Goal: Transaction & Acquisition: Purchase product/service

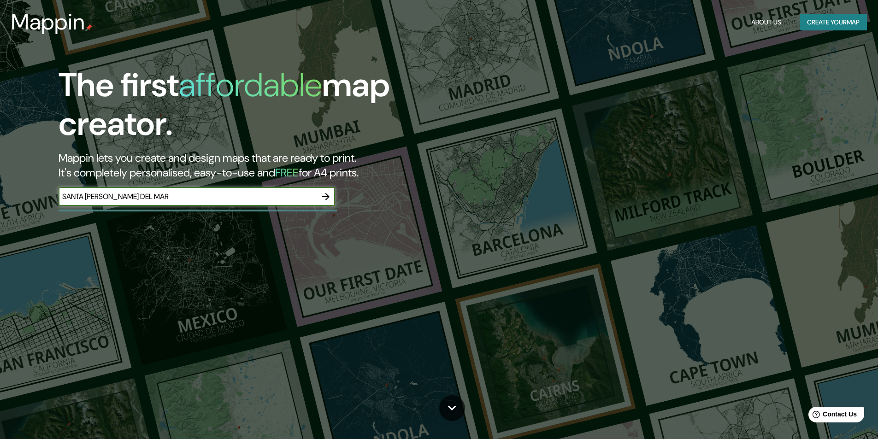
type input "SANTA [PERSON_NAME] DEL MAR"
click at [325, 193] on icon "button" at bounding box center [325, 196] width 11 height 11
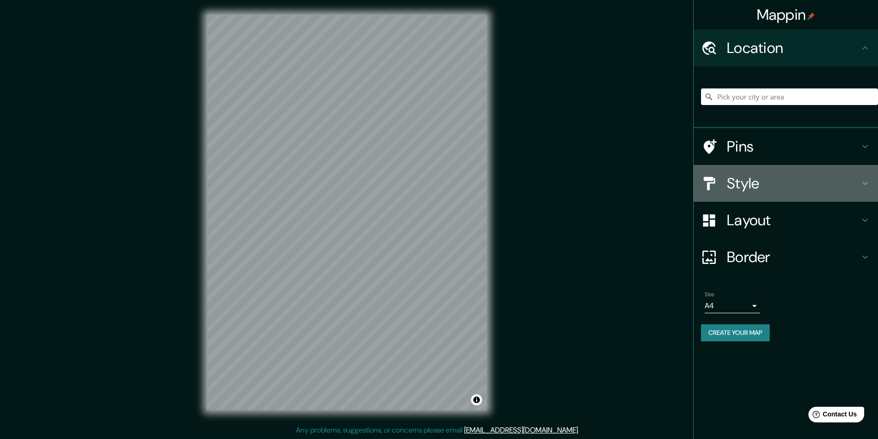
click at [862, 181] on icon at bounding box center [864, 183] width 11 height 11
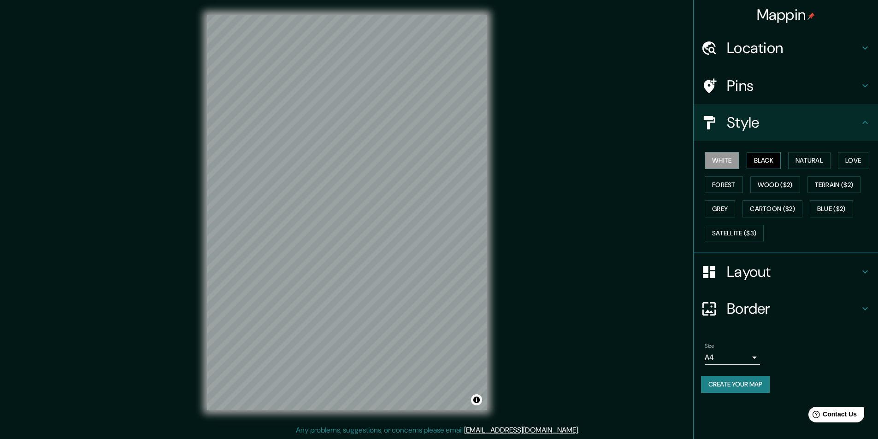
click at [761, 160] on button "Black" at bounding box center [763, 160] width 35 height 17
click at [805, 162] on button "Natural" at bounding box center [809, 160] width 42 height 17
click at [864, 160] on button "Love" at bounding box center [853, 160] width 30 height 17
click at [715, 184] on button "Forest" at bounding box center [723, 184] width 38 height 17
click at [768, 182] on button "Wood ($2)" at bounding box center [775, 184] width 50 height 17
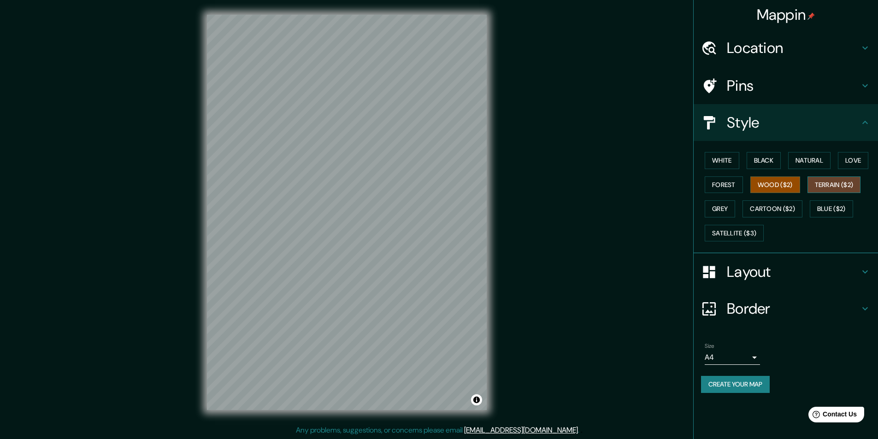
click at [838, 183] on button "Terrain ($2)" at bounding box center [833, 184] width 53 height 17
click at [717, 207] on button "Grey" at bounding box center [719, 208] width 30 height 17
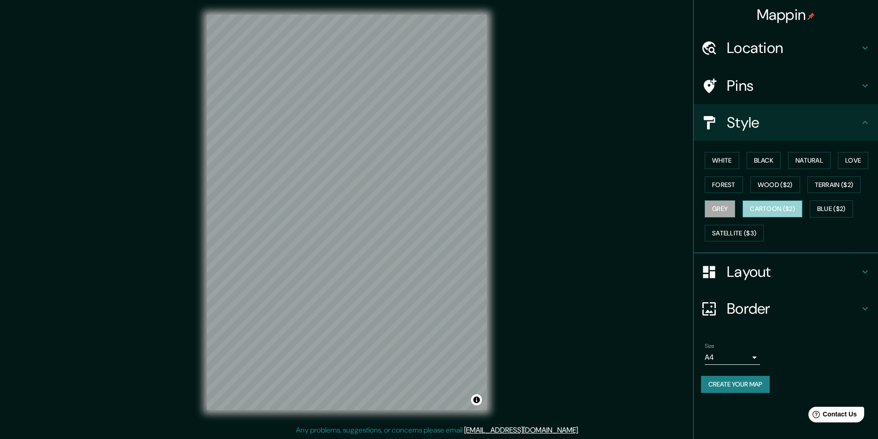
click at [769, 207] on button "Cartoon ($2)" at bounding box center [772, 208] width 60 height 17
click at [834, 210] on button "Blue ($2)" at bounding box center [830, 208] width 43 height 17
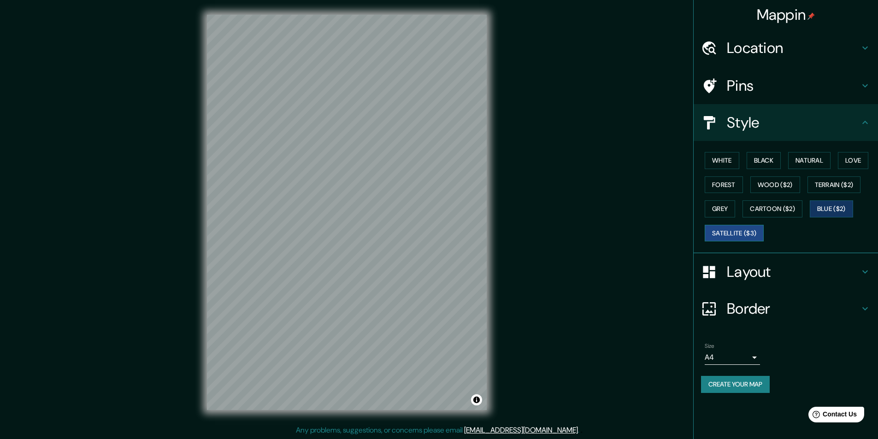
click at [731, 237] on button "Satellite ($3)" at bounding box center [733, 233] width 59 height 17
click at [863, 272] on icon at bounding box center [865, 271] width 6 height 3
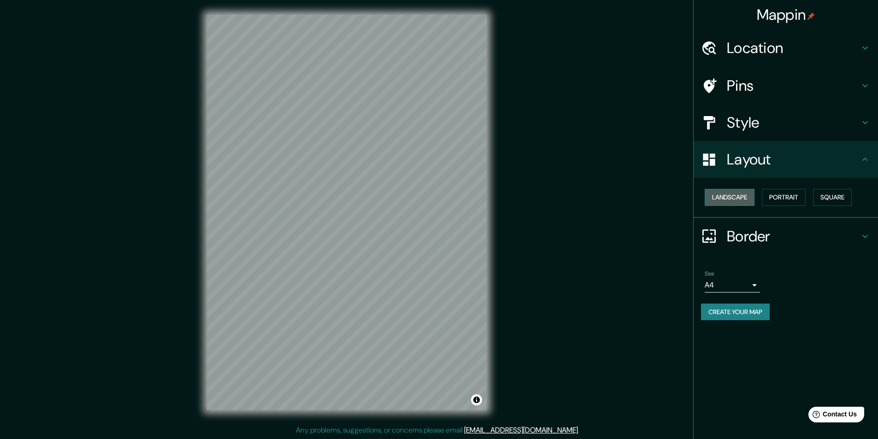
click at [739, 200] on button "Landscape" at bounding box center [729, 197] width 50 height 17
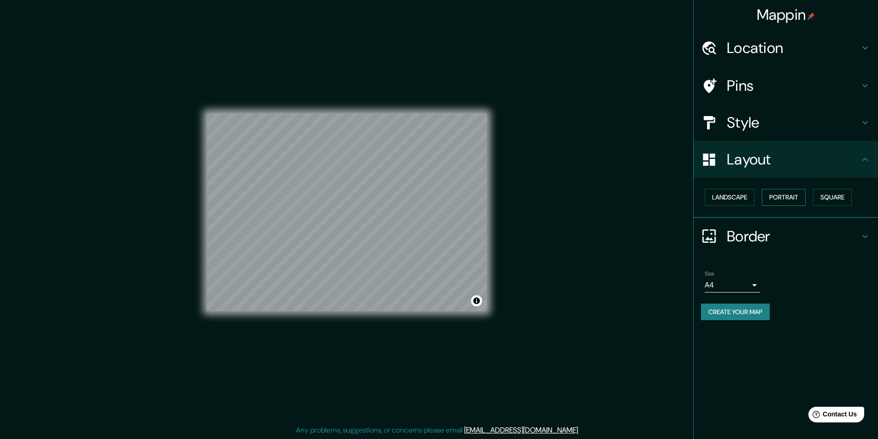
click at [783, 198] on button "Portrait" at bounding box center [784, 197] width 44 height 17
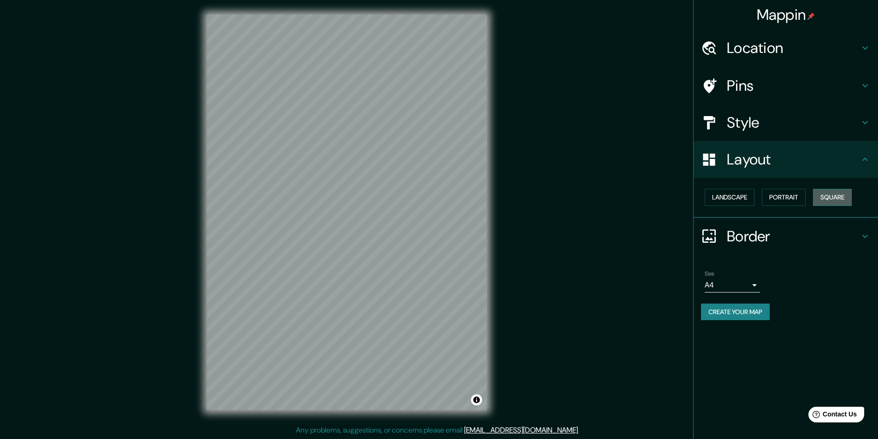
click at [835, 199] on button "Square" at bounding box center [832, 197] width 39 height 17
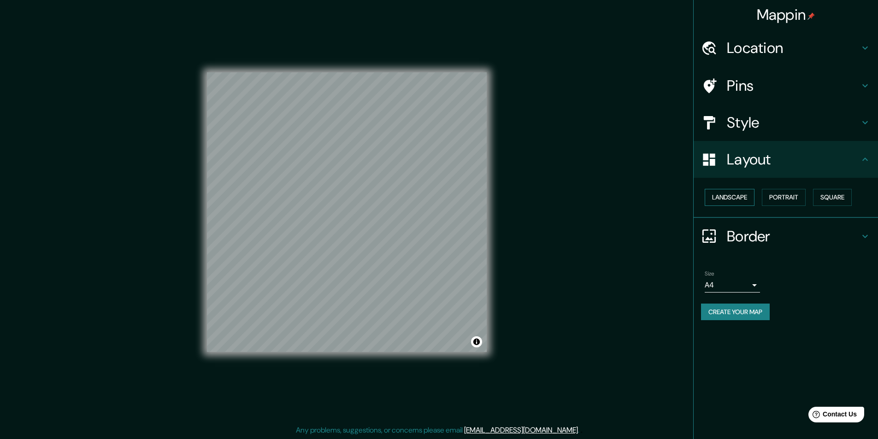
click at [736, 196] on button "Landscape" at bounding box center [729, 197] width 50 height 17
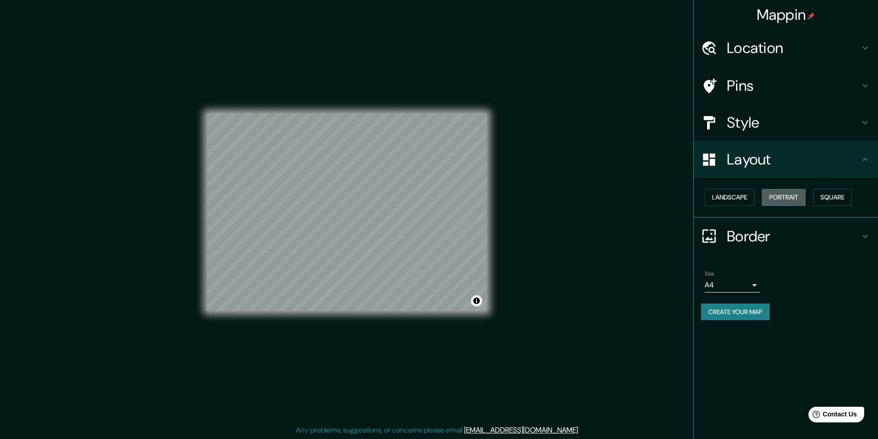
click at [793, 193] on button "Portrait" at bounding box center [784, 197] width 44 height 17
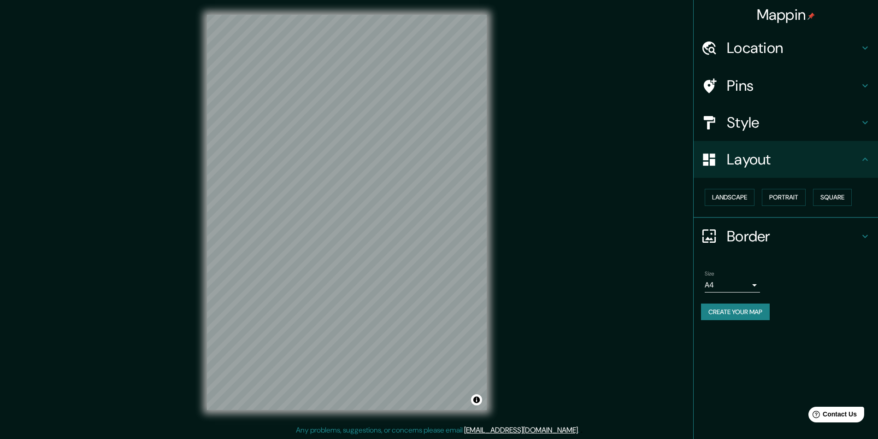
click at [752, 312] on button "Create your map" at bounding box center [735, 312] width 69 height 17
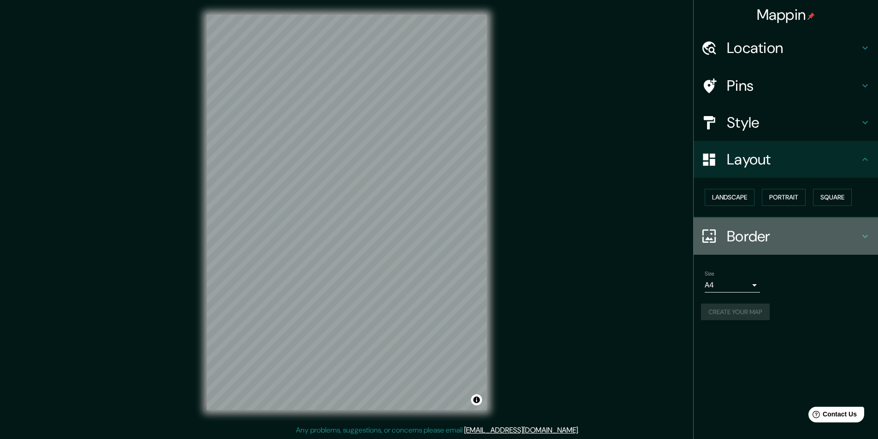
click at [861, 235] on icon at bounding box center [864, 236] width 11 height 11
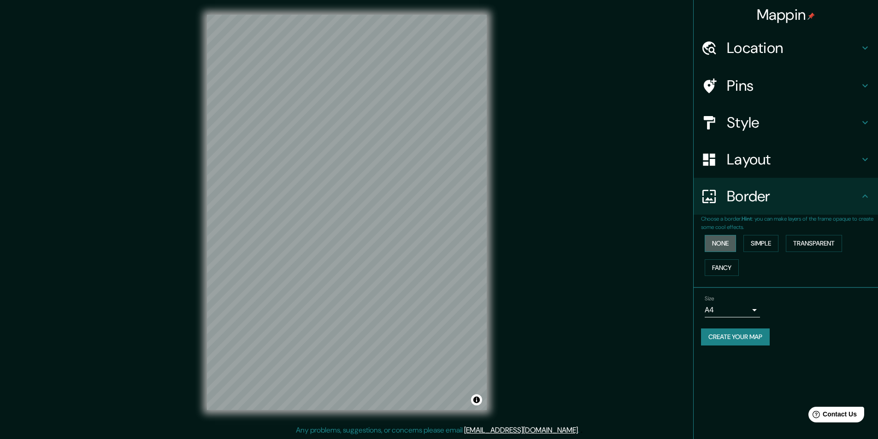
click at [729, 239] on button "None" at bounding box center [719, 243] width 31 height 17
click at [766, 245] on button "Simple" at bounding box center [760, 243] width 35 height 17
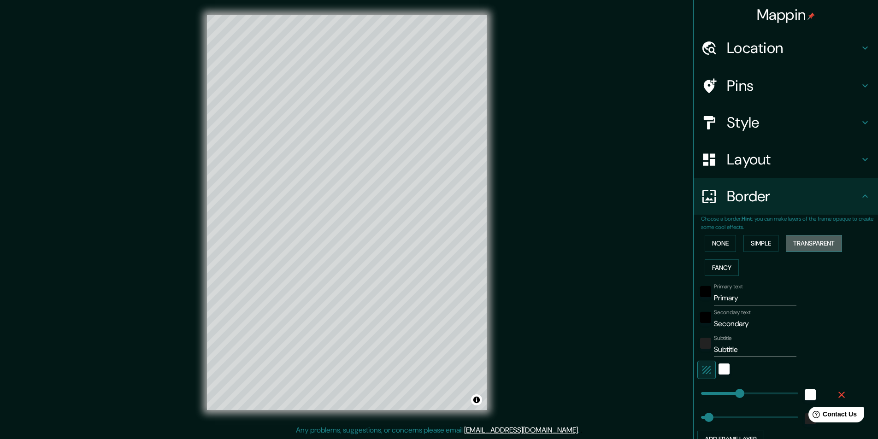
click at [811, 245] on button "Transparent" at bounding box center [814, 243] width 56 height 17
click at [708, 272] on button "Fancy" at bounding box center [721, 267] width 34 height 17
click at [718, 241] on button "None" at bounding box center [719, 243] width 31 height 17
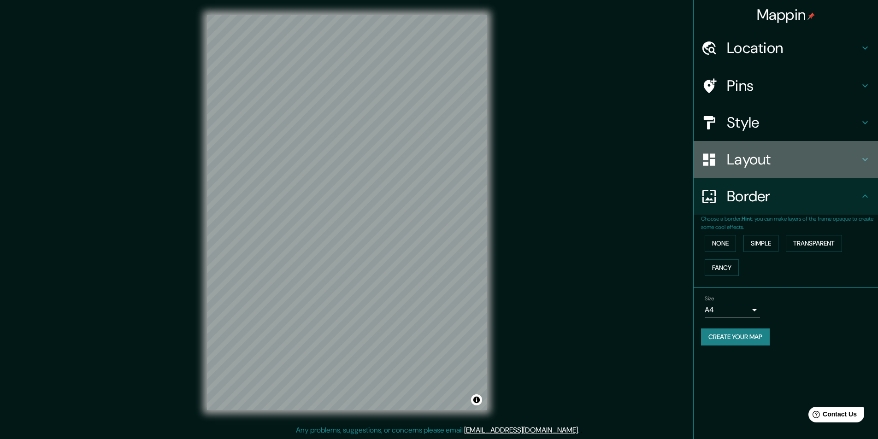
click at [745, 157] on h4 "Layout" at bounding box center [793, 159] width 133 height 18
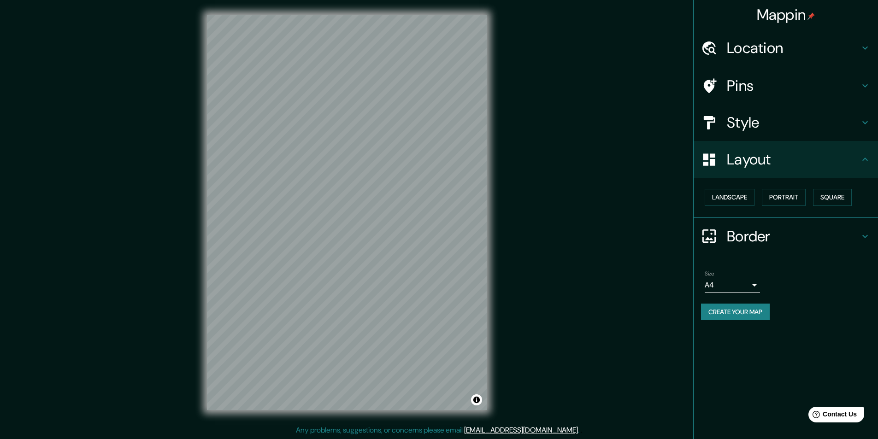
click at [750, 127] on h4 "Style" at bounding box center [793, 122] width 133 height 18
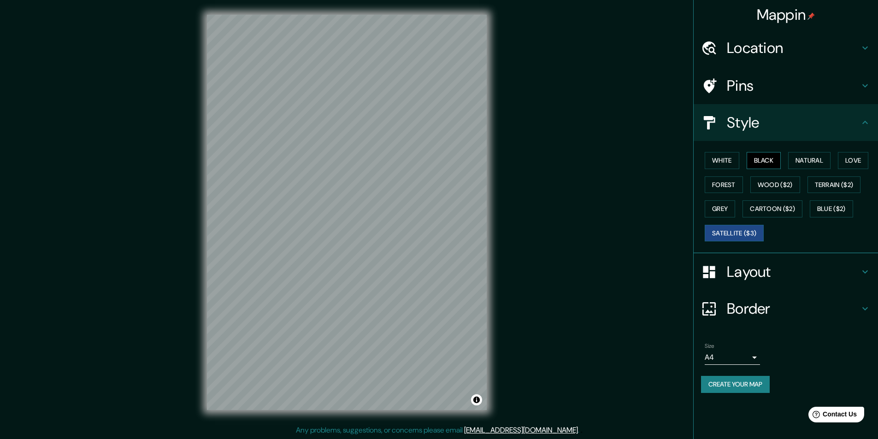
click at [769, 156] on button "Black" at bounding box center [763, 160] width 35 height 17
click at [813, 157] on button "Natural" at bounding box center [809, 160] width 42 height 17
click at [850, 160] on button "Love" at bounding box center [853, 160] width 30 height 17
click at [729, 187] on button "Forest" at bounding box center [723, 184] width 38 height 17
click at [768, 187] on button "Wood ($2)" at bounding box center [775, 184] width 50 height 17
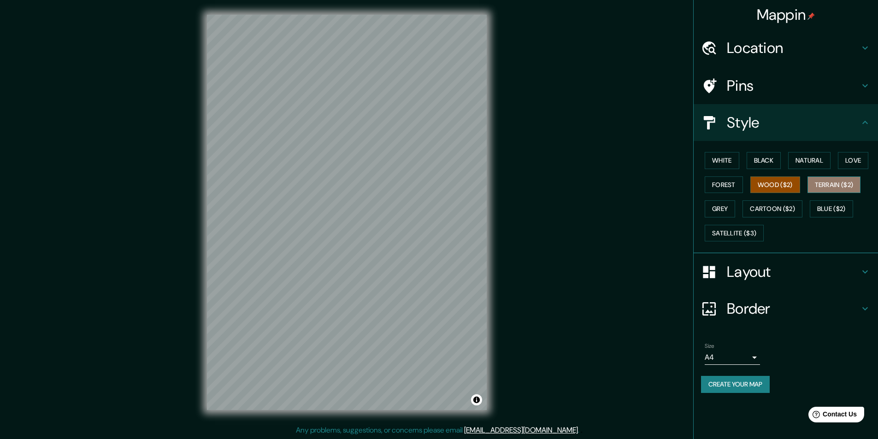
click at [833, 182] on button "Terrain ($2)" at bounding box center [833, 184] width 53 height 17
click at [730, 206] on button "Grey" at bounding box center [719, 208] width 30 height 17
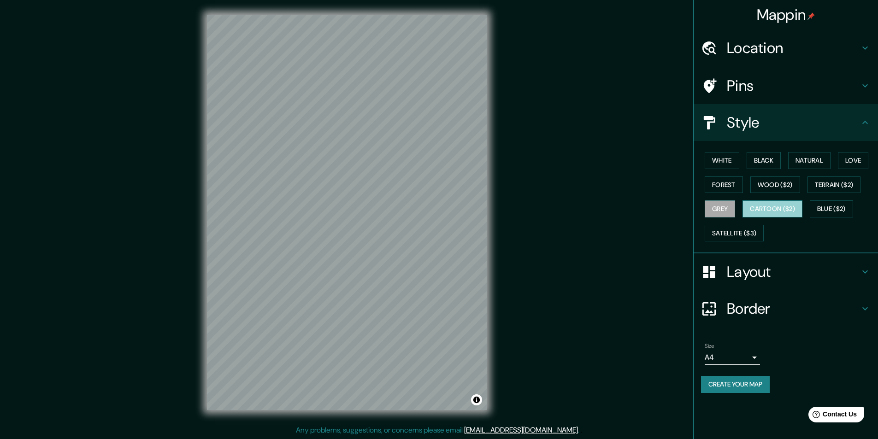
click at [775, 207] on button "Cartoon ($2)" at bounding box center [772, 208] width 60 height 17
click at [836, 212] on button "Blue ($2)" at bounding box center [830, 208] width 43 height 17
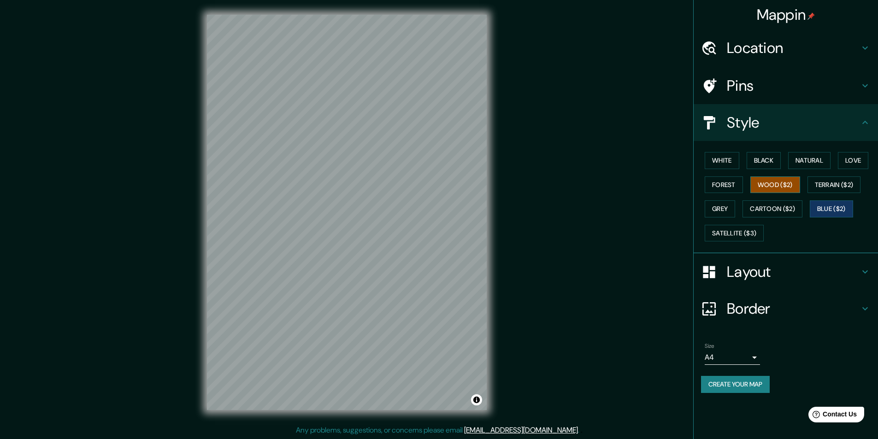
click at [781, 186] on button "Wood ($2)" at bounding box center [775, 184] width 50 height 17
click at [834, 179] on button "Terrain ($2)" at bounding box center [833, 184] width 53 height 17
click at [821, 209] on button "Blue ($2)" at bounding box center [830, 208] width 43 height 17
click at [770, 87] on h4 "Pins" at bounding box center [793, 85] width 133 height 18
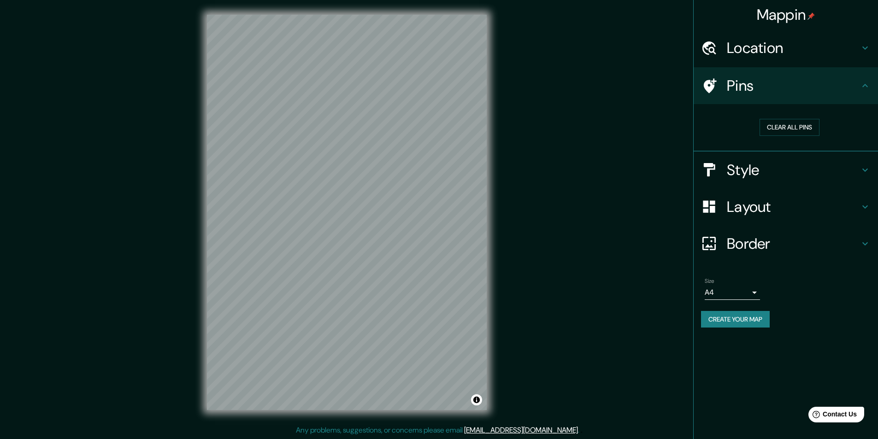
click at [776, 47] on h4 "Location" at bounding box center [793, 48] width 133 height 18
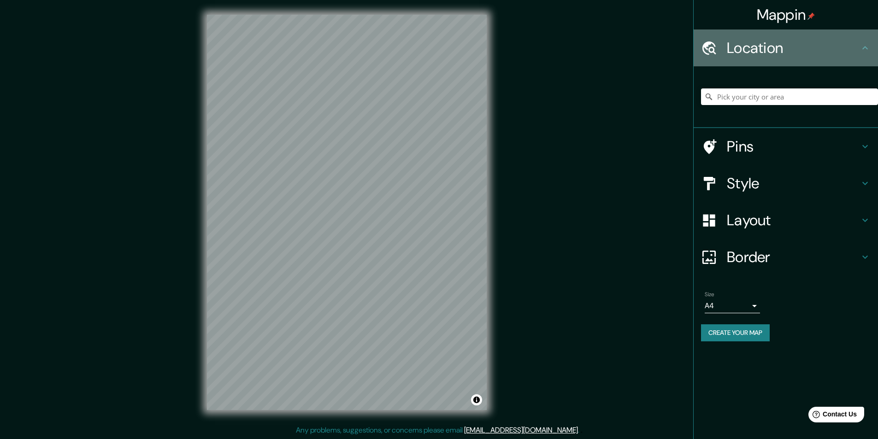
click at [776, 47] on h4 "Location" at bounding box center [793, 48] width 133 height 18
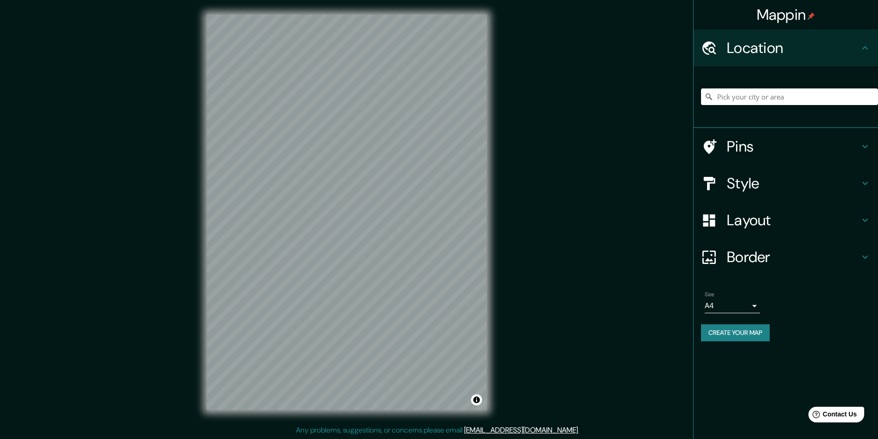
click at [754, 253] on h4 "Border" at bounding box center [793, 257] width 133 height 18
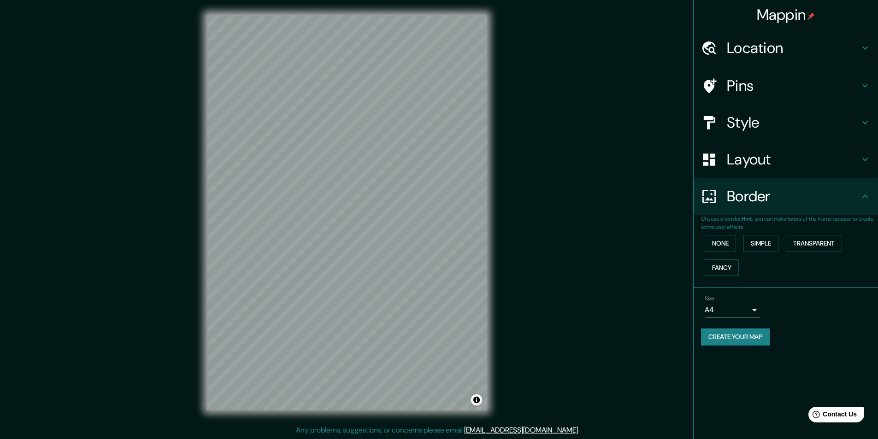
click at [763, 235] on div "None Simple Transparent Fancy" at bounding box center [789, 255] width 177 height 48
click at [762, 240] on button "Simple" at bounding box center [760, 243] width 35 height 17
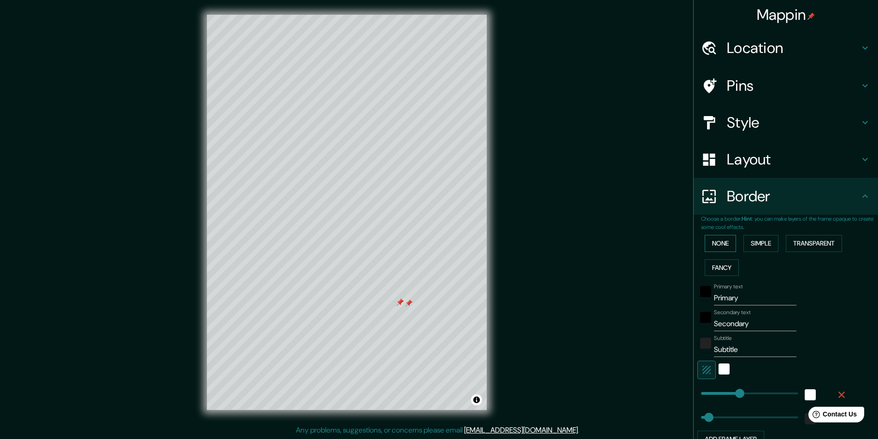
click at [721, 241] on button "None" at bounding box center [719, 243] width 31 height 17
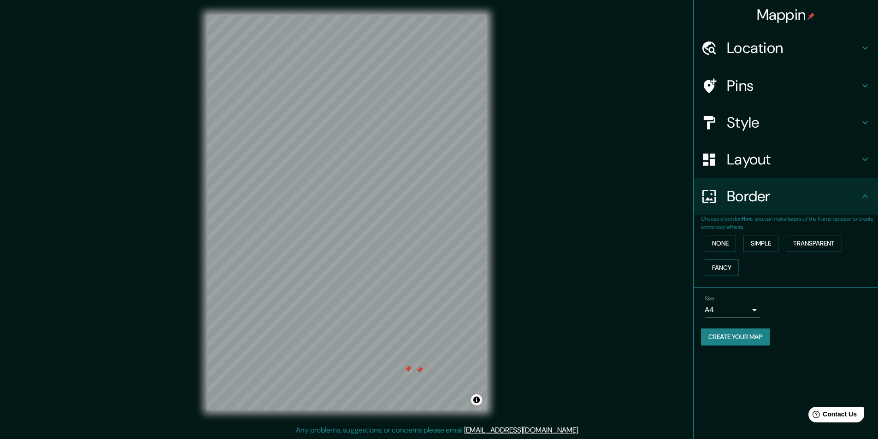
click at [849, 90] on h4 "Pins" at bounding box center [793, 85] width 133 height 18
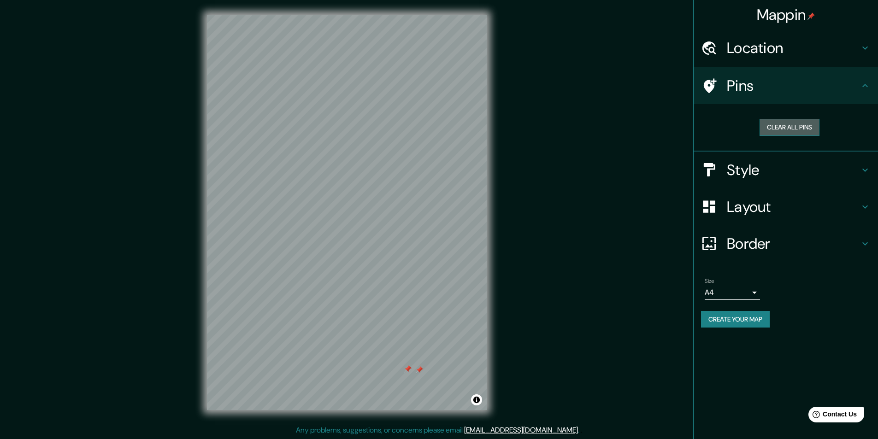
click at [797, 131] on button "Clear all pins" at bounding box center [789, 127] width 60 height 17
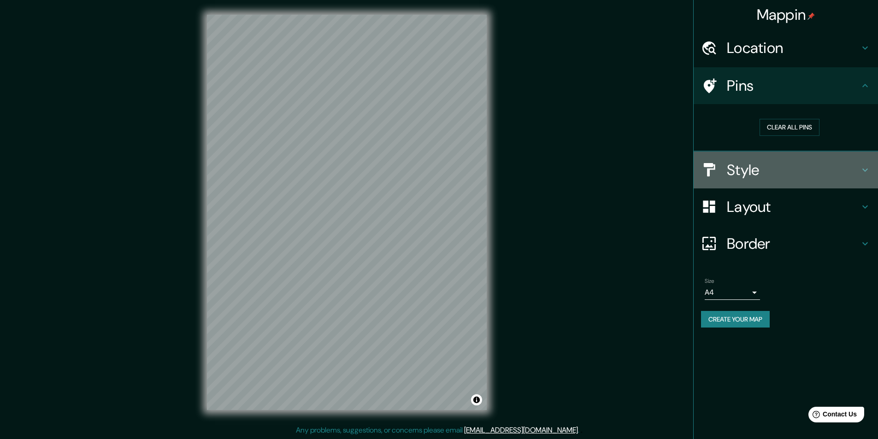
click at [763, 174] on h4 "Style" at bounding box center [793, 170] width 133 height 18
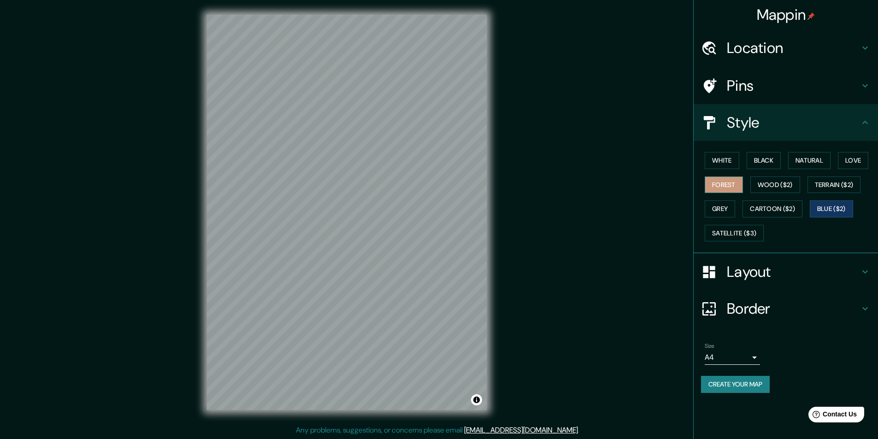
click at [725, 183] on button "Forest" at bounding box center [723, 184] width 38 height 17
click at [776, 159] on button "Black" at bounding box center [763, 160] width 35 height 17
click at [812, 157] on button "Natural" at bounding box center [809, 160] width 42 height 17
click at [855, 156] on button "Love" at bounding box center [853, 160] width 30 height 17
click at [702, 158] on div "White Black Natural Love Forest Wood ($2) Terrain ($2) Grey Cartoon ($2) Blue (…" at bounding box center [789, 196] width 177 height 97
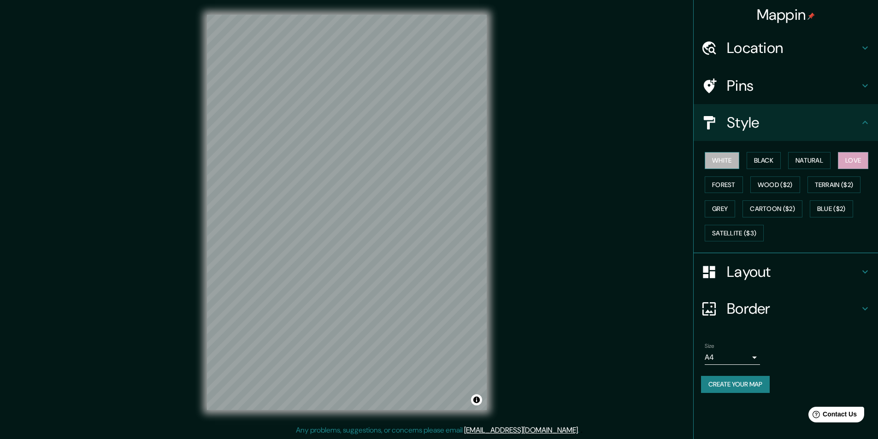
click at [713, 160] on button "White" at bounding box center [721, 160] width 35 height 17
click at [779, 187] on button "Wood ($2)" at bounding box center [775, 184] width 50 height 17
click at [836, 183] on button "Terrain ($2)" at bounding box center [833, 184] width 53 height 17
click at [834, 208] on button "Blue ($2)" at bounding box center [830, 208] width 43 height 17
click at [767, 183] on button "Wood ($2)" at bounding box center [775, 184] width 50 height 17
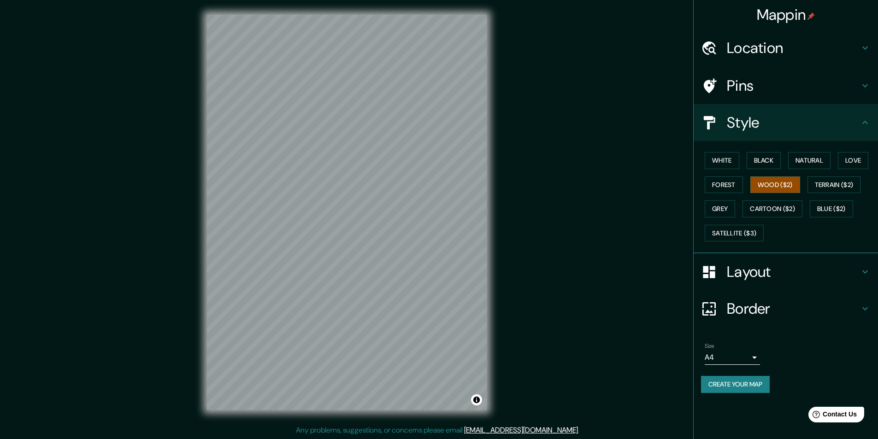
click at [753, 382] on button "Create your map" at bounding box center [735, 384] width 69 height 17
